Goal: Check status: Check status

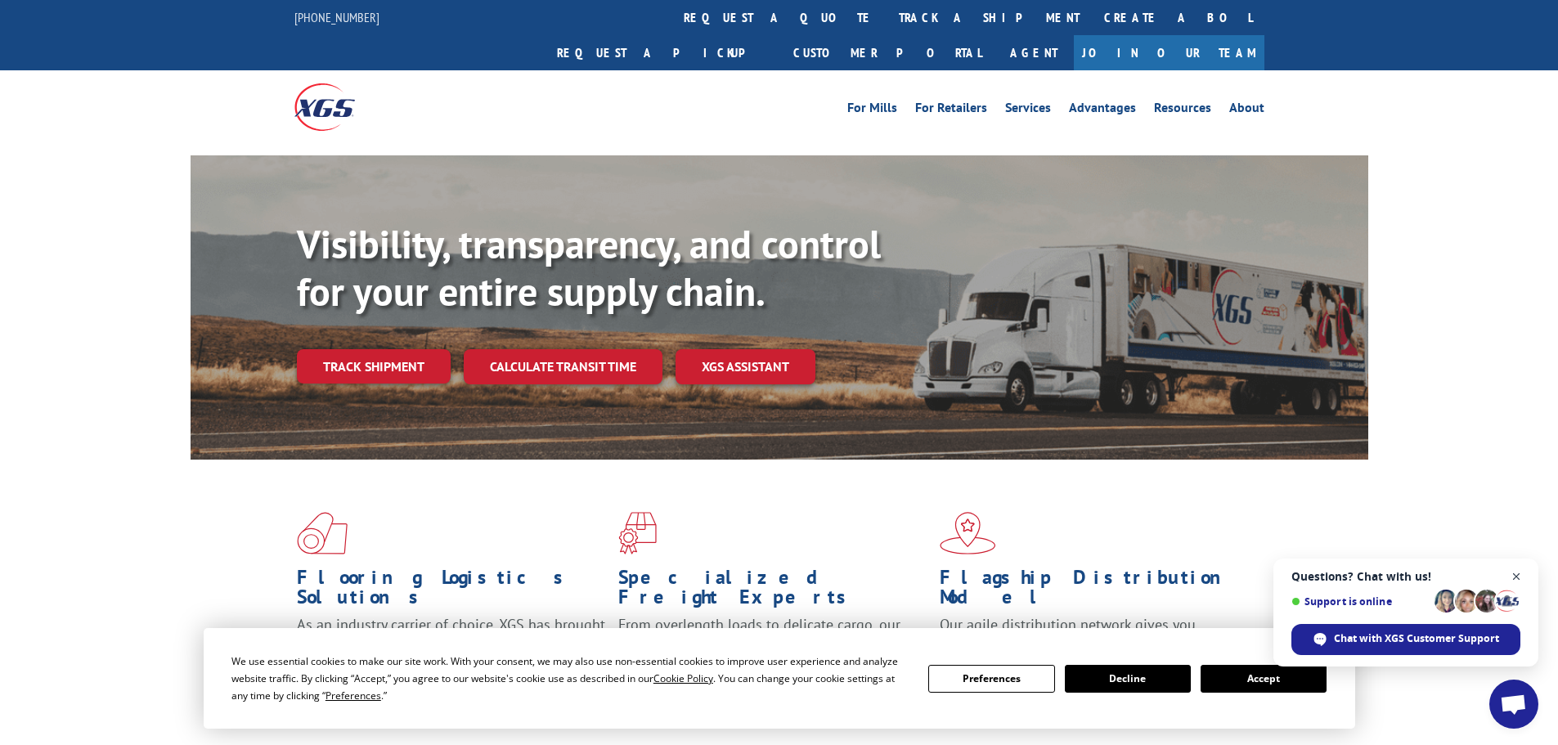
click at [1519, 577] on span "Close chat" at bounding box center [1516, 577] width 20 height 20
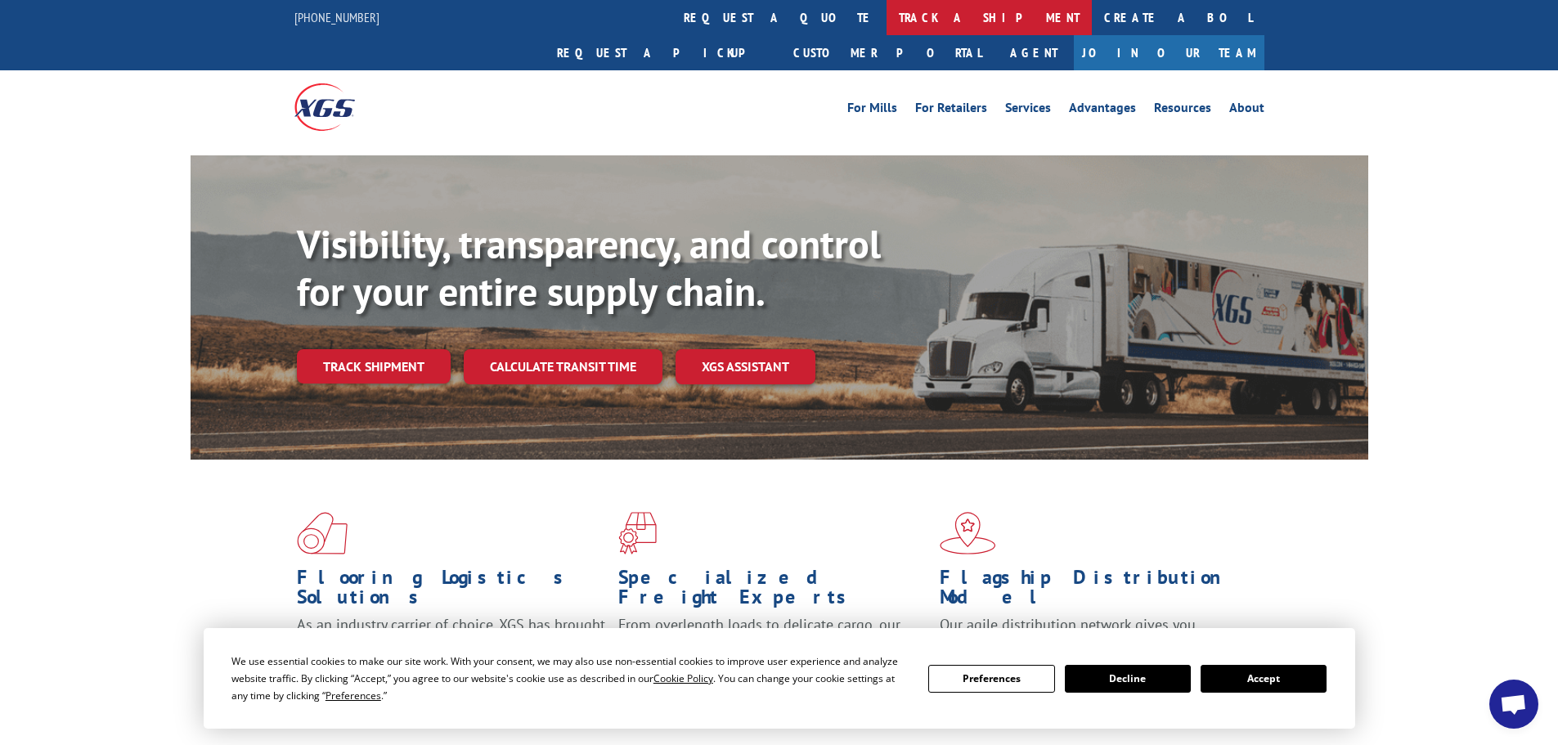
click at [886, 17] on link "track a shipment" at bounding box center [988, 17] width 205 height 35
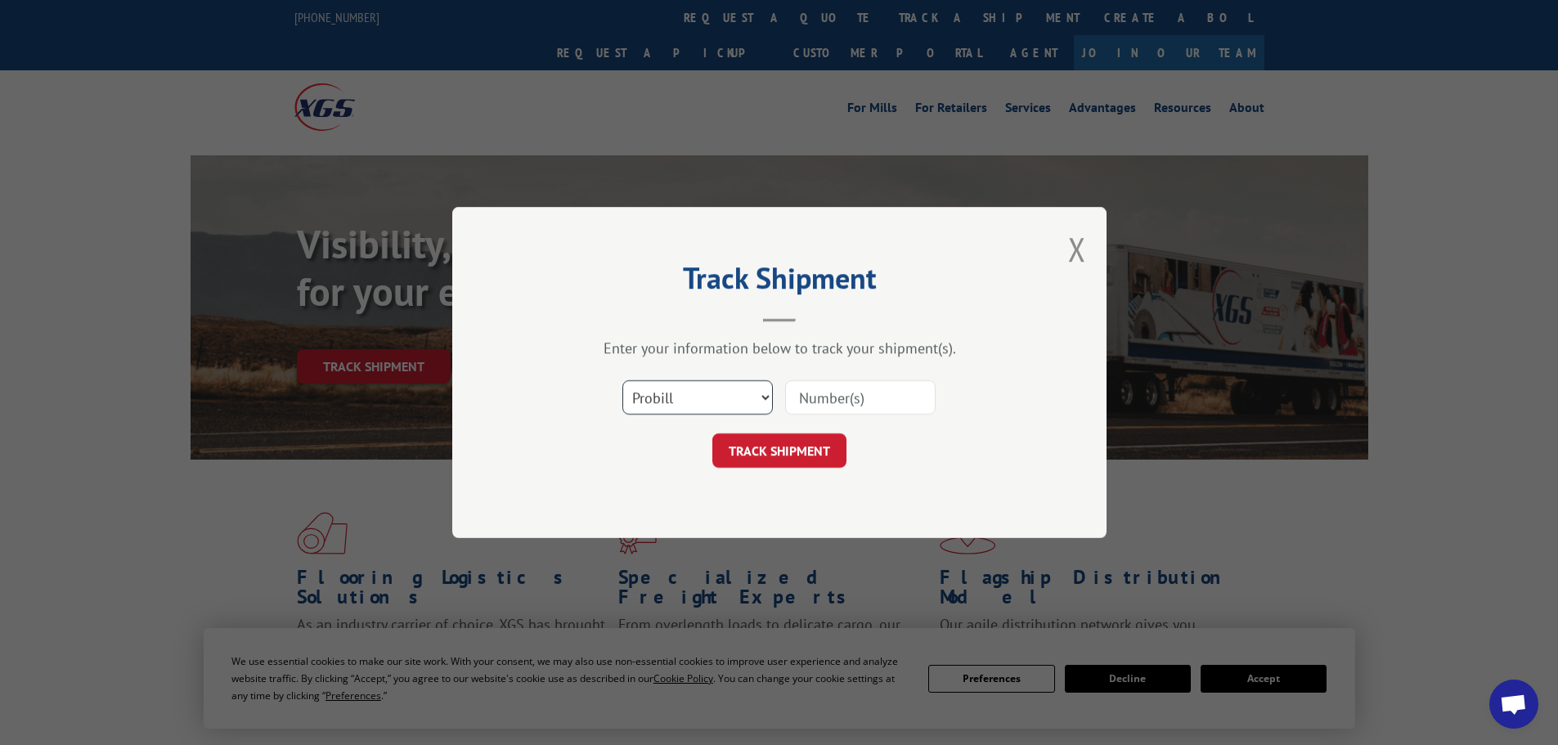
click at [697, 402] on select "Select category... Probill BOL PO" at bounding box center [697, 397] width 150 height 34
select select "bol"
click at [622, 380] on select "Select category... Probill BOL PO" at bounding box center [697, 397] width 150 height 34
click at [857, 397] on input at bounding box center [860, 397] width 150 height 34
type input "535252"
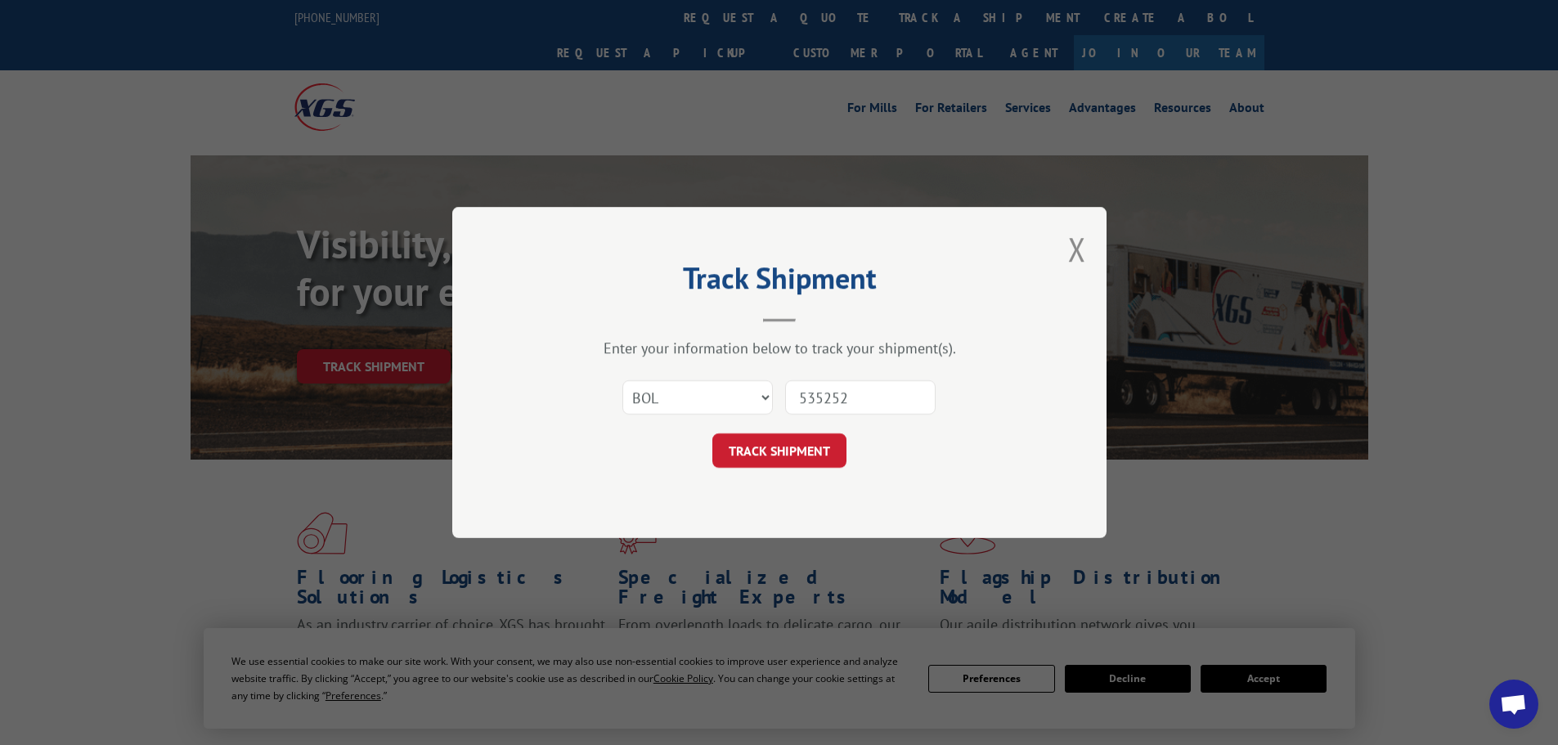
click button "TRACK SHIPMENT" at bounding box center [779, 450] width 134 height 34
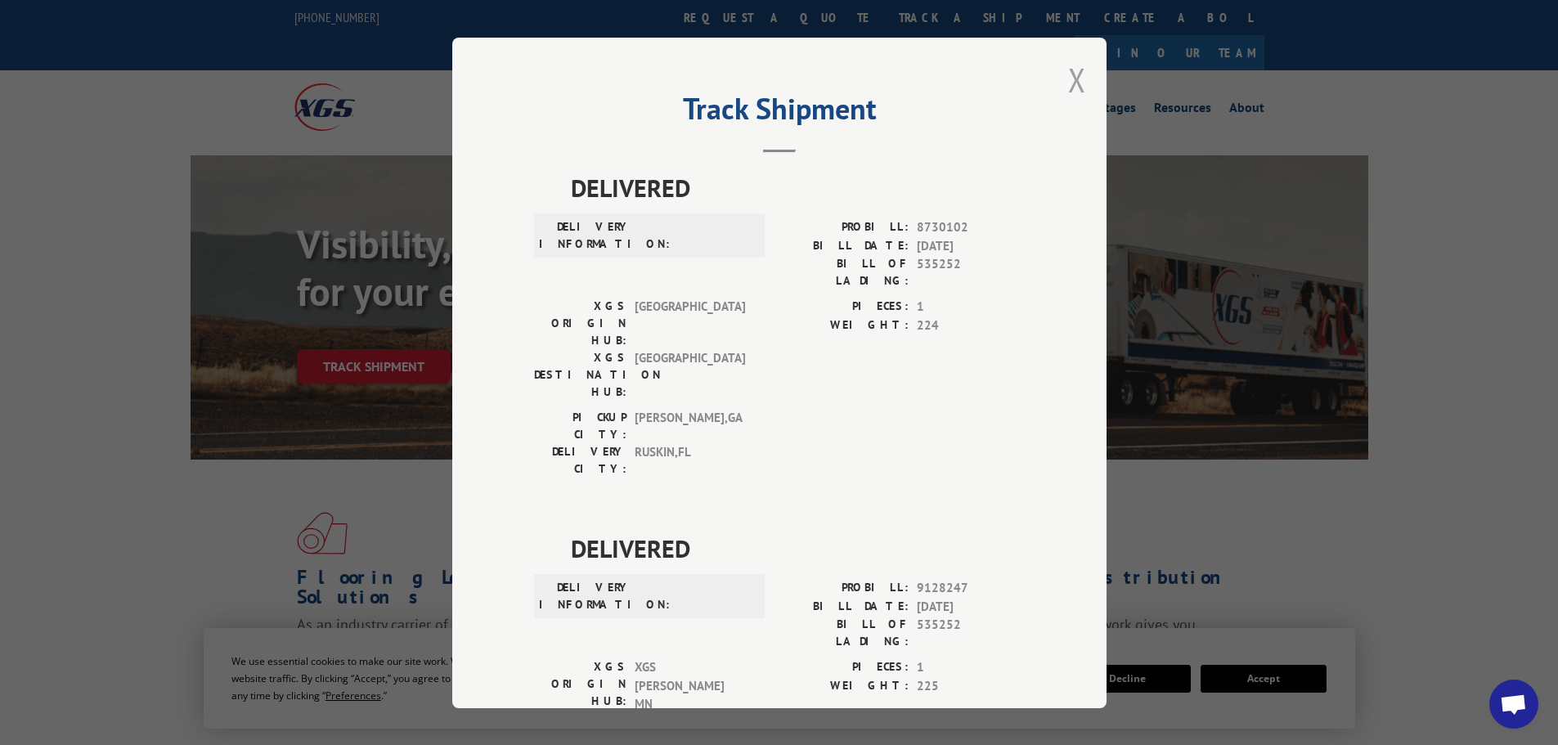
click at [1068, 80] on button "Close modal" at bounding box center [1077, 79] width 18 height 43
